Goal: Transaction & Acquisition: Purchase product/service

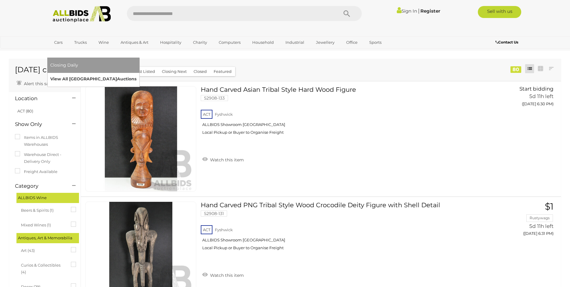
click at [137, 74] on link "View All Sydney Auctions" at bounding box center [93, 78] width 86 height 9
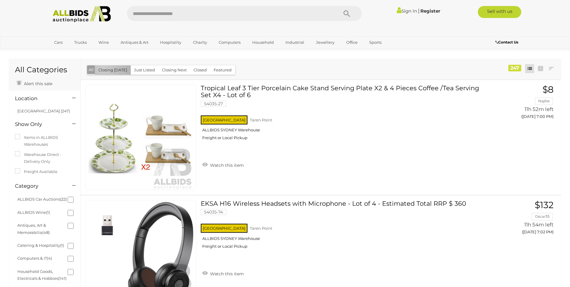
click at [103, 68] on button "Closing [DATE]" at bounding box center [113, 69] width 36 height 9
click at [95, 67] on button "All" at bounding box center [93, 69] width 12 height 9
click at [179, 68] on button "Closing Next" at bounding box center [174, 69] width 32 height 9
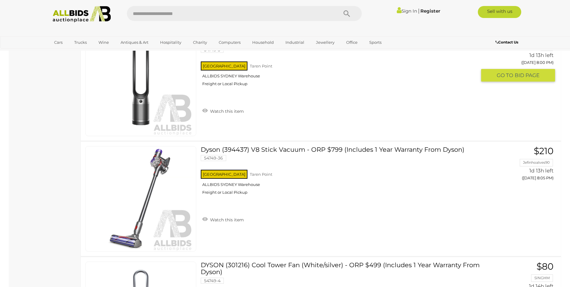
scroll to position [1587, 0]
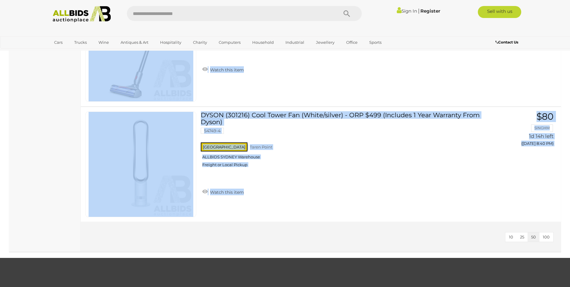
drag, startPoint x: 570, startPoint y: 239, endPoint x: 575, endPoint y: 126, distance: 113.0
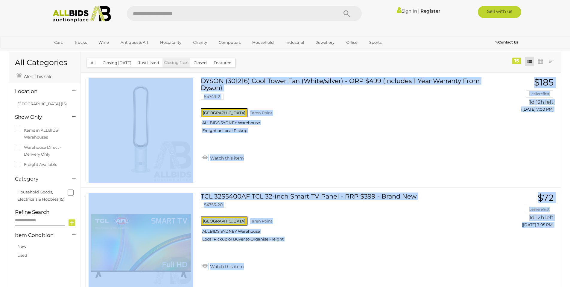
scroll to position [0, 0]
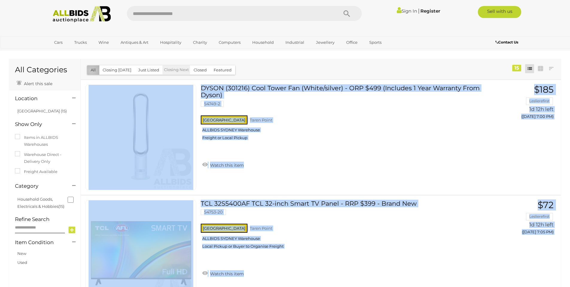
click at [91, 71] on button "All" at bounding box center [93, 69] width 12 height 9
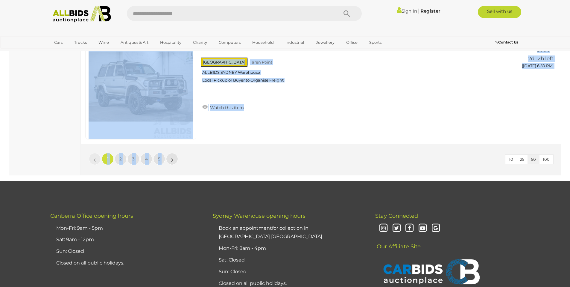
scroll to position [5688, 0]
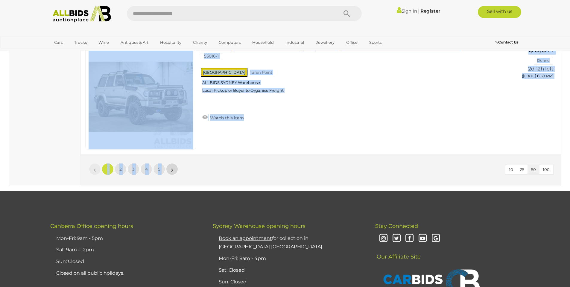
click at [168, 168] on link "»" at bounding box center [172, 169] width 12 height 12
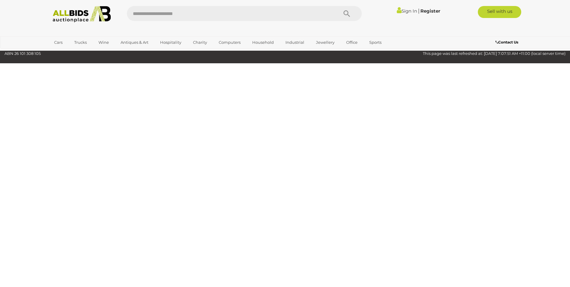
scroll to position [19, 0]
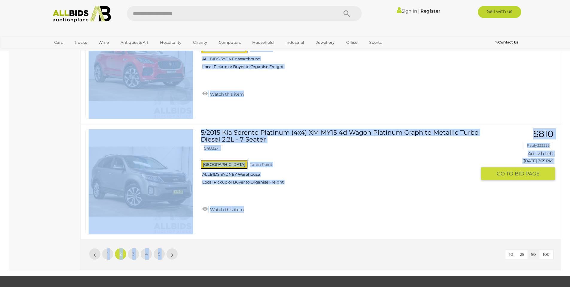
scroll to position [5677, 0]
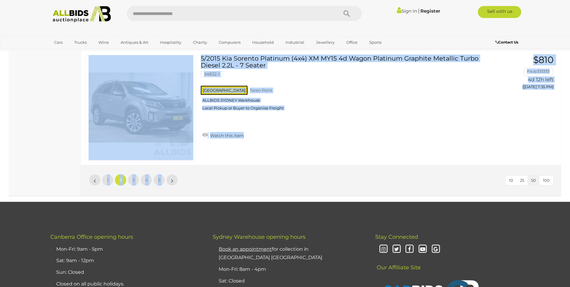
click at [171, 178] on li "»" at bounding box center [172, 180] width 12 height 12
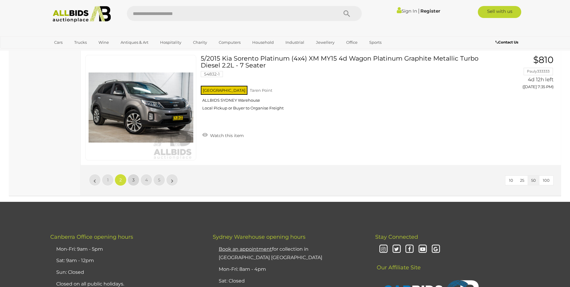
click at [137, 179] on link "3" at bounding box center [134, 180] width 12 height 12
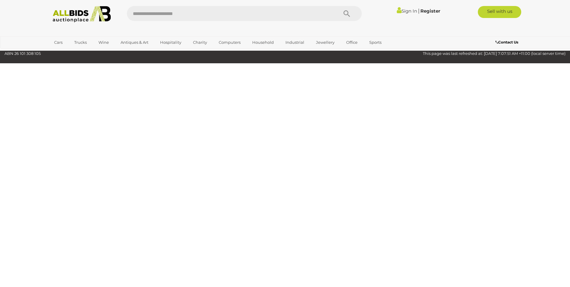
scroll to position [19, 0]
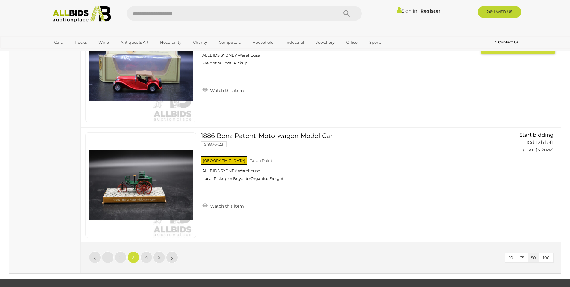
scroll to position [5647, 0]
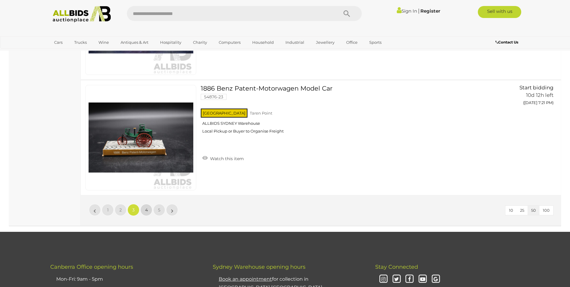
click at [145, 210] on span "4" at bounding box center [146, 209] width 3 height 5
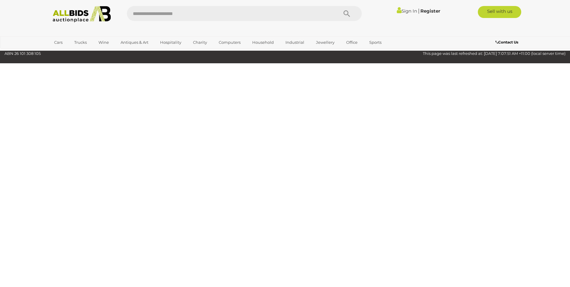
scroll to position [19, 0]
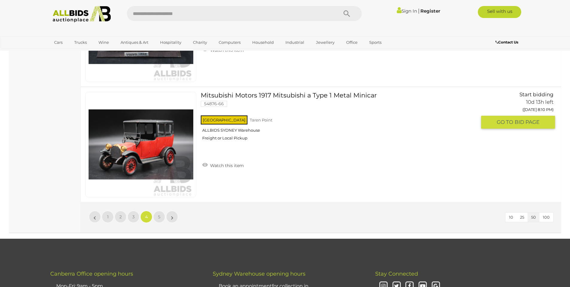
scroll to position [5677, 0]
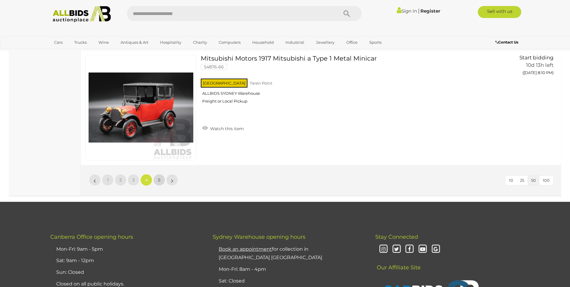
click at [158, 178] on link "5" at bounding box center [159, 180] width 12 height 12
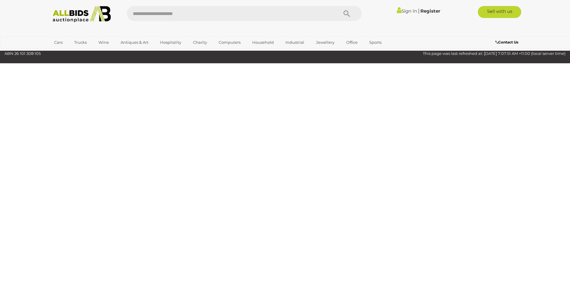
scroll to position [19, 0]
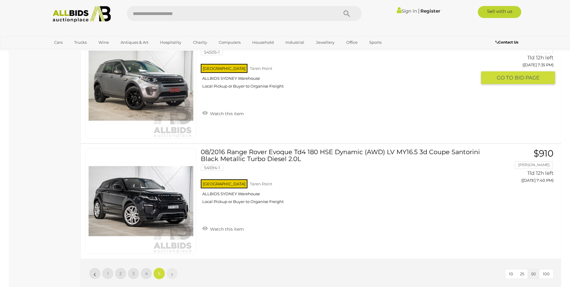
scroll to position [5318, 0]
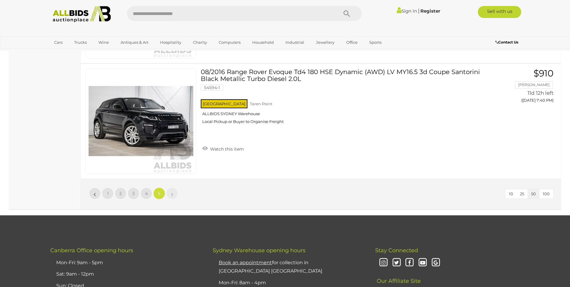
click at [173, 194] on li "»" at bounding box center [172, 193] width 12 height 12
click at [172, 194] on li "»" at bounding box center [172, 193] width 12 height 12
